Goal: Information Seeking & Learning: Find specific fact

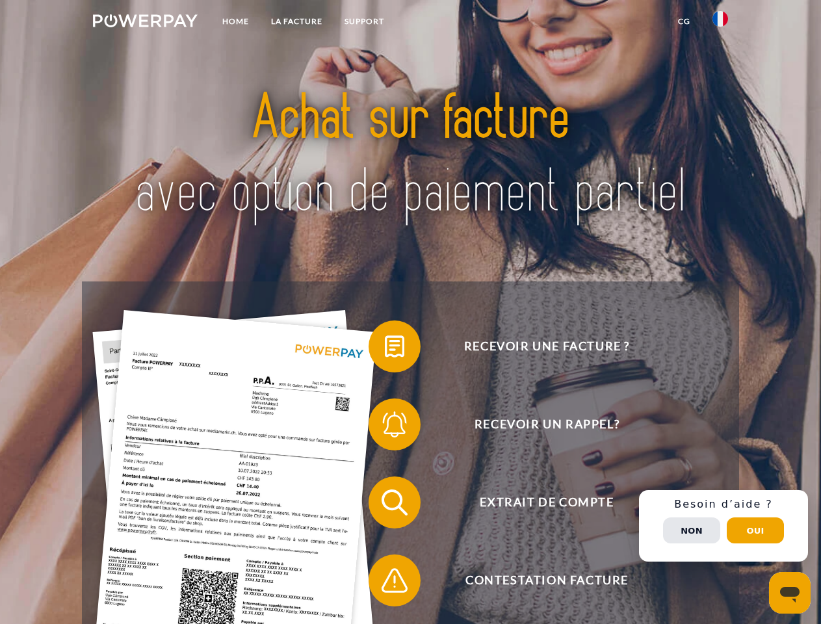
click at [145, 23] on img at bounding box center [145, 20] width 105 height 13
click at [721, 23] on img at bounding box center [721, 19] width 16 height 16
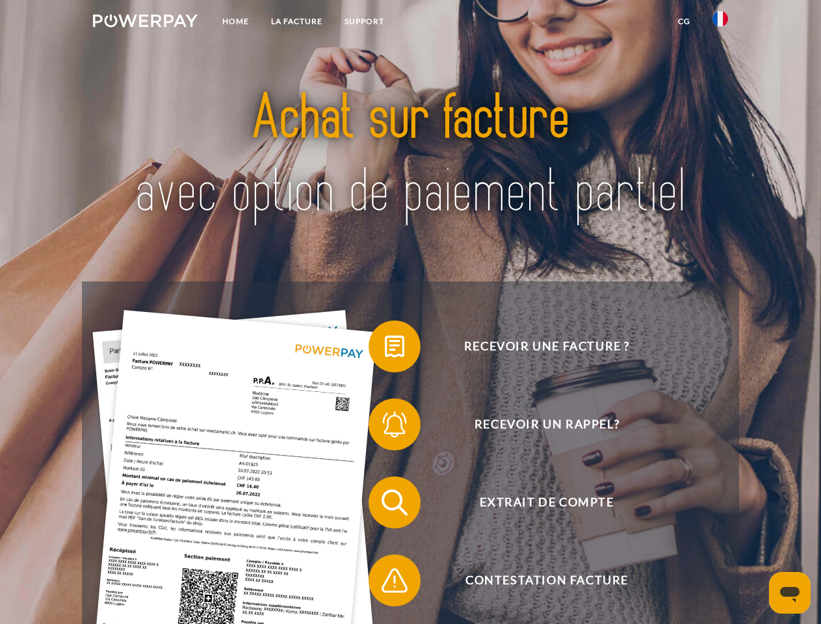
click at [684, 21] on link "CG" at bounding box center [684, 21] width 34 height 23
click at [385, 349] on span at bounding box center [375, 346] width 65 height 65
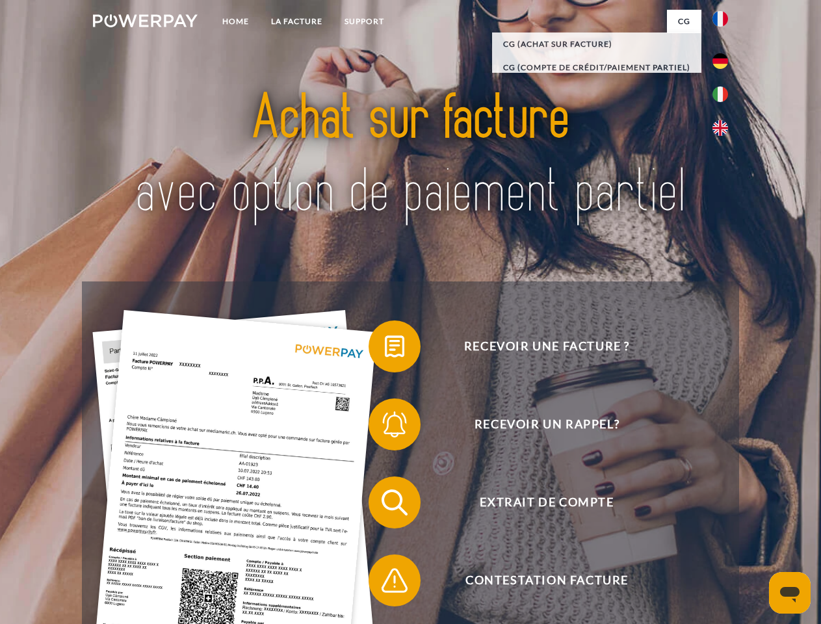
click at [385, 427] on span at bounding box center [375, 424] width 65 height 65
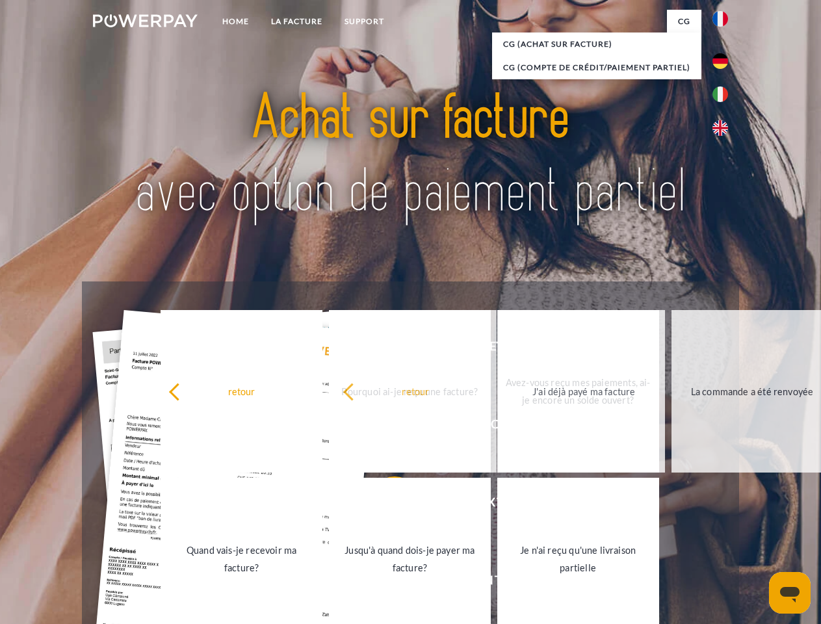
click at [385, 505] on link "Jusqu'à quand dois-je payer ma facture?" at bounding box center [410, 559] width 162 height 163
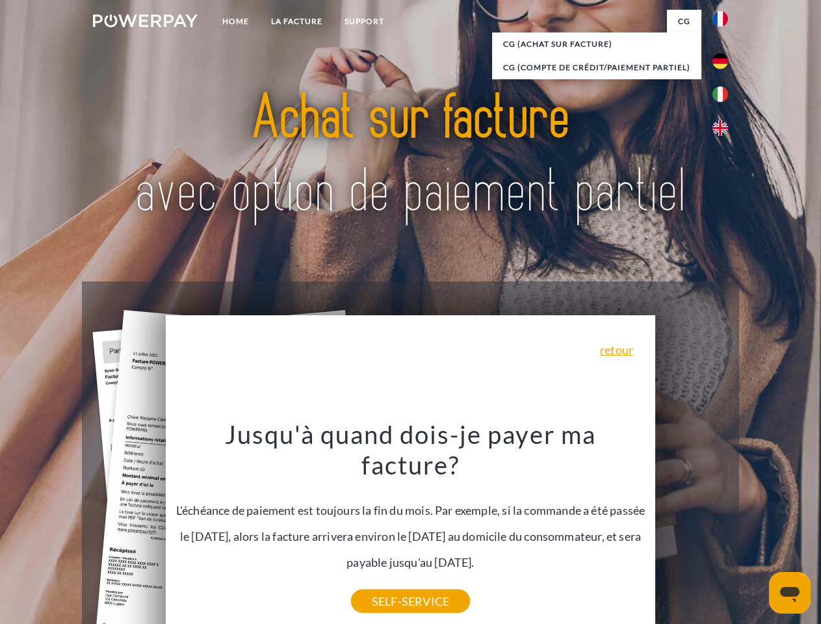
click at [724, 526] on div "Recevoir une facture ? Recevoir un rappel? Extrait de compte retour" at bounding box center [410, 542] width 657 height 520
click at [692, 529] on span "Extrait de compte" at bounding box center [547, 503] width 319 height 52
click at [756, 531] on header "Home LA FACTURE Support" at bounding box center [410, 449] width 821 height 898
